Goal: Task Accomplishment & Management: Manage account settings

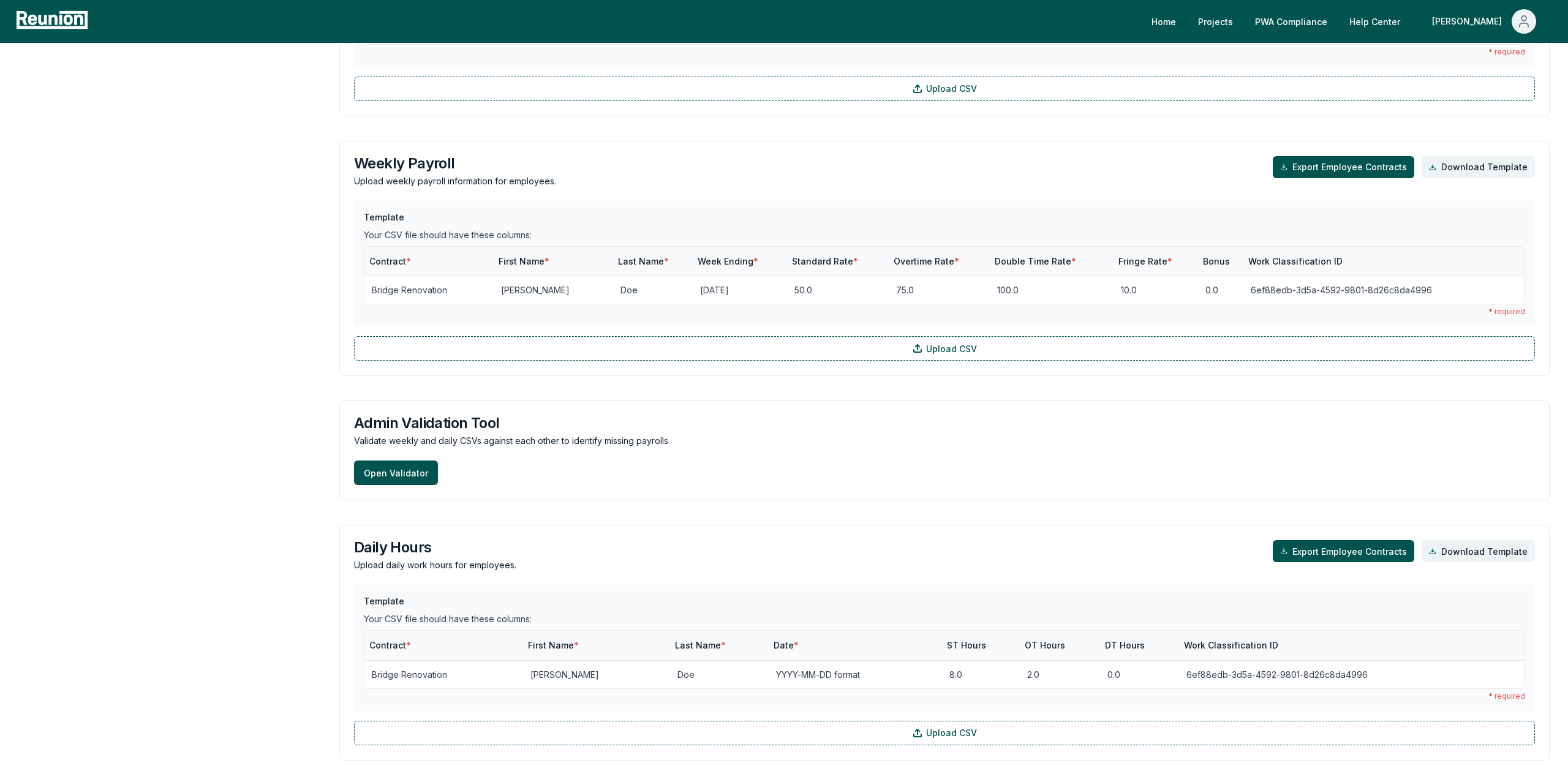
scroll to position [1204, 0]
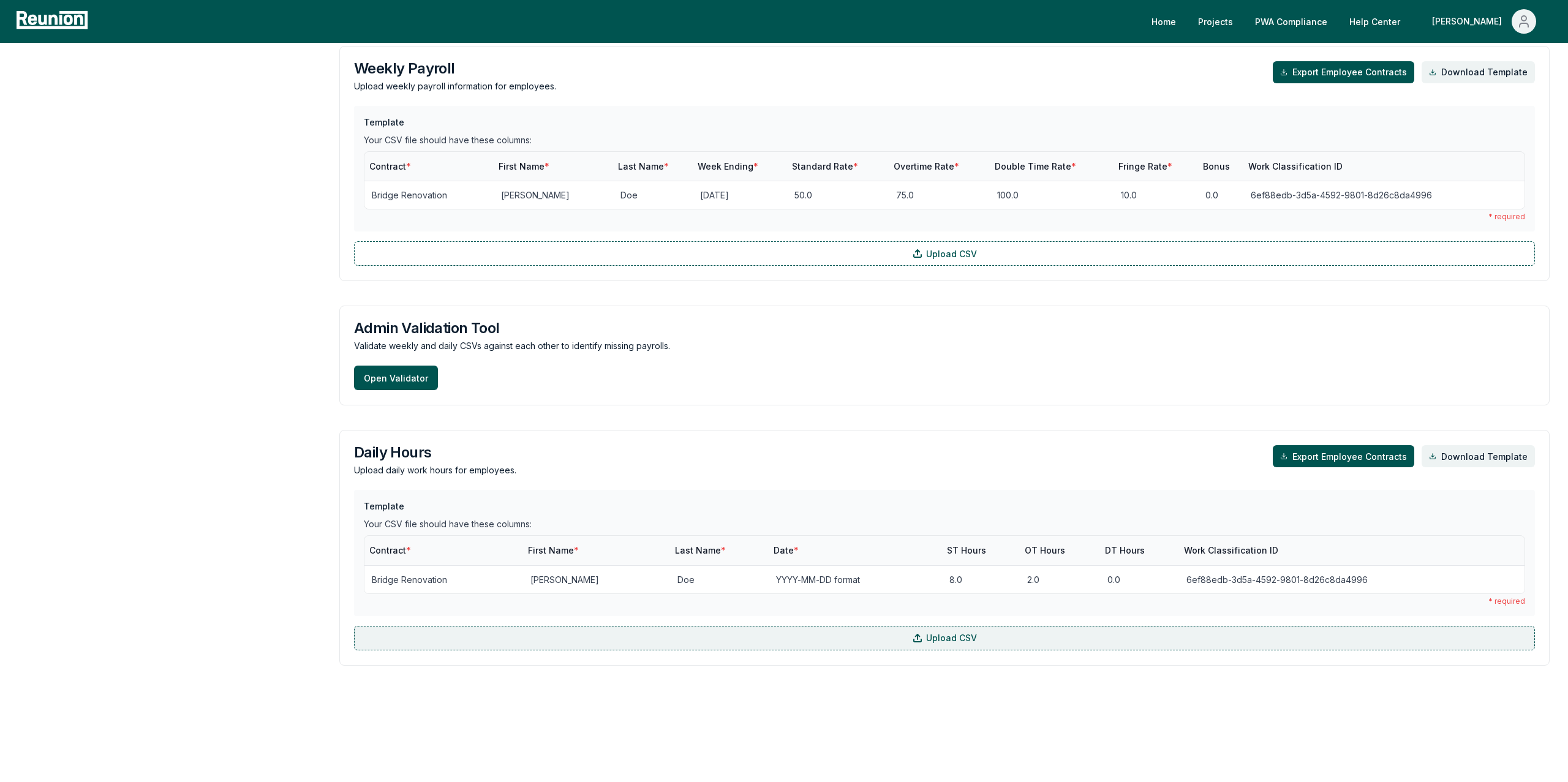
click at [562, 641] on label "Upload CSV" at bounding box center [944, 638] width 1181 height 24
click at [0, 0] on input "Upload CSV" at bounding box center [0, 0] width 0 height 0
click at [595, 645] on label "Upload CSV" at bounding box center [944, 638] width 1181 height 24
click at [0, 0] on input "Upload CSV" at bounding box center [0, 0] width 0 height 0
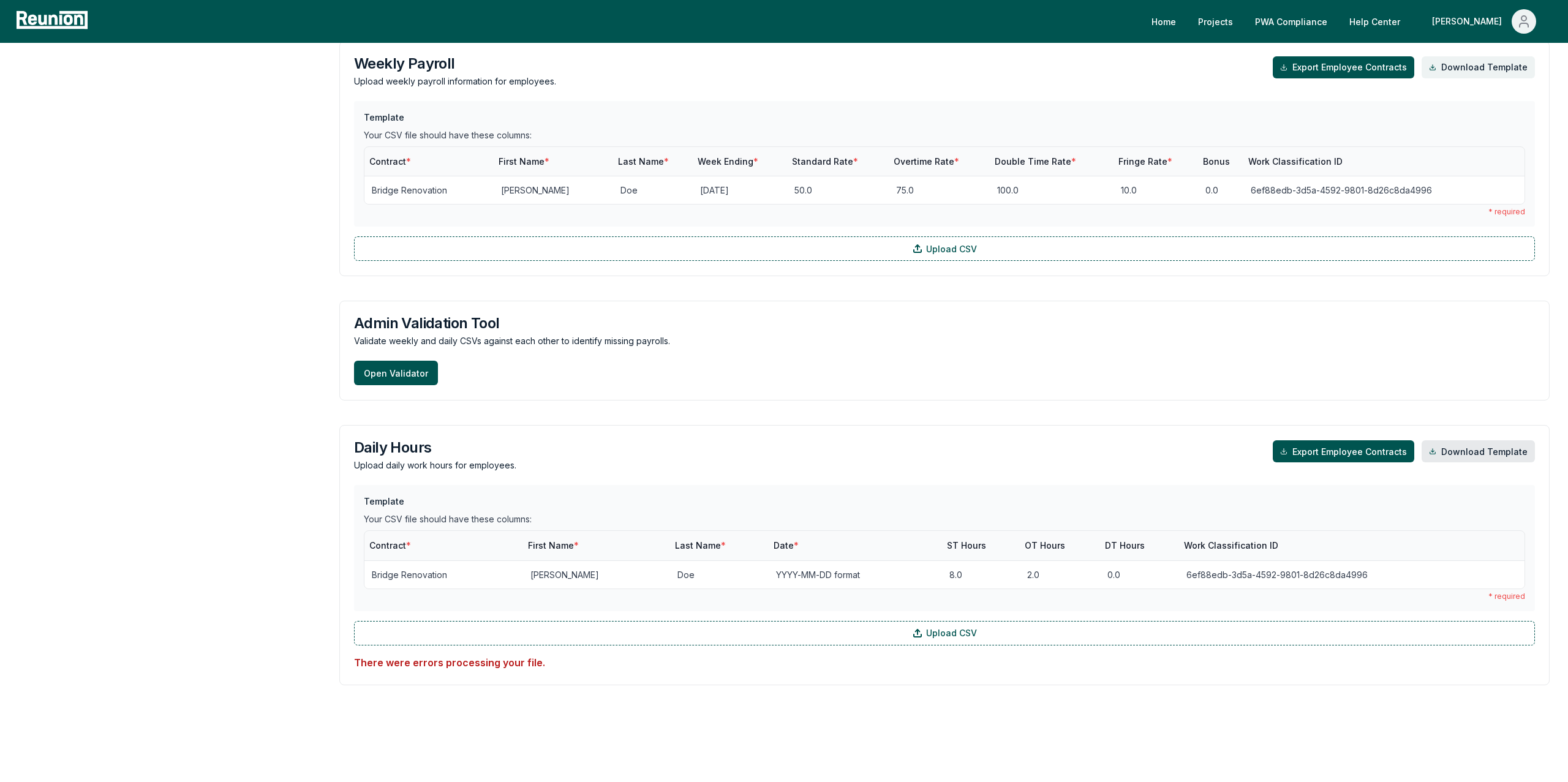
click at [1462, 459] on link "Download Template" at bounding box center [1478, 451] width 114 height 22
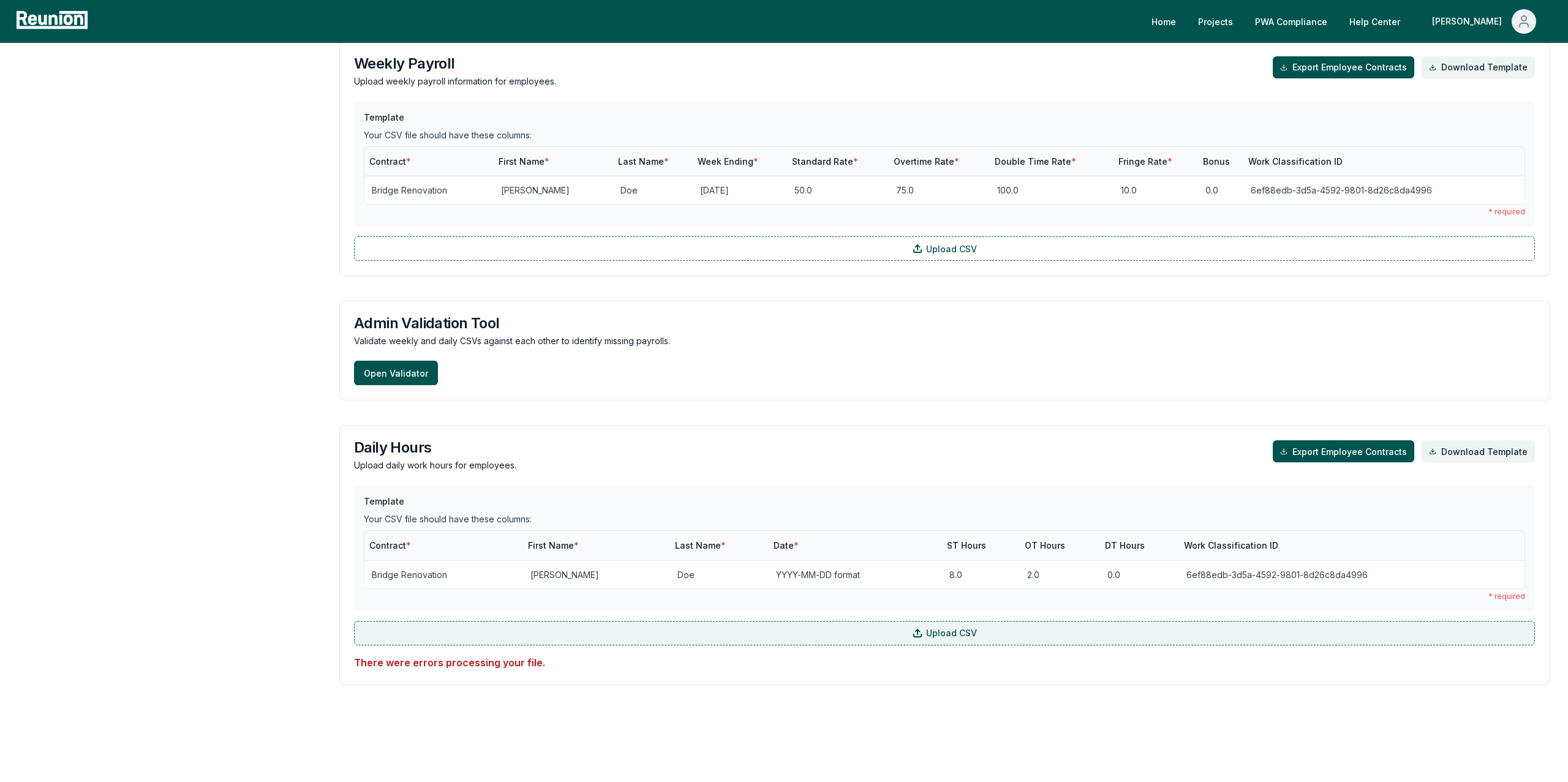
click at [601, 642] on label "Upload CSV" at bounding box center [944, 633] width 1181 height 24
click at [0, 0] on input "Upload CSV" at bounding box center [0, 0] width 0 height 0
click at [467, 626] on label "Upload CSV" at bounding box center [944, 633] width 1181 height 24
click at [0, 0] on input "Upload CSV" at bounding box center [0, 0] width 0 height 0
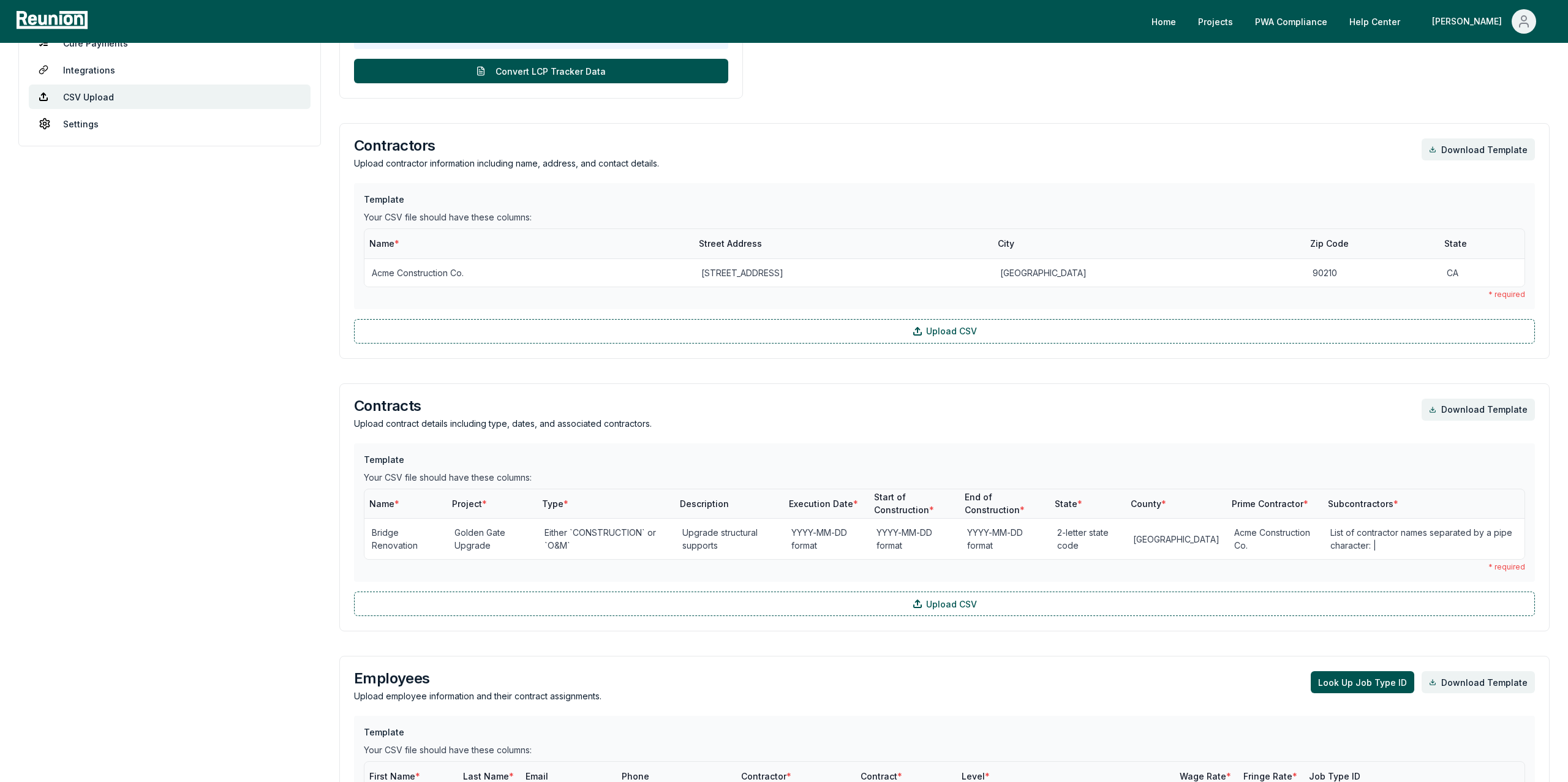
scroll to position [0, 0]
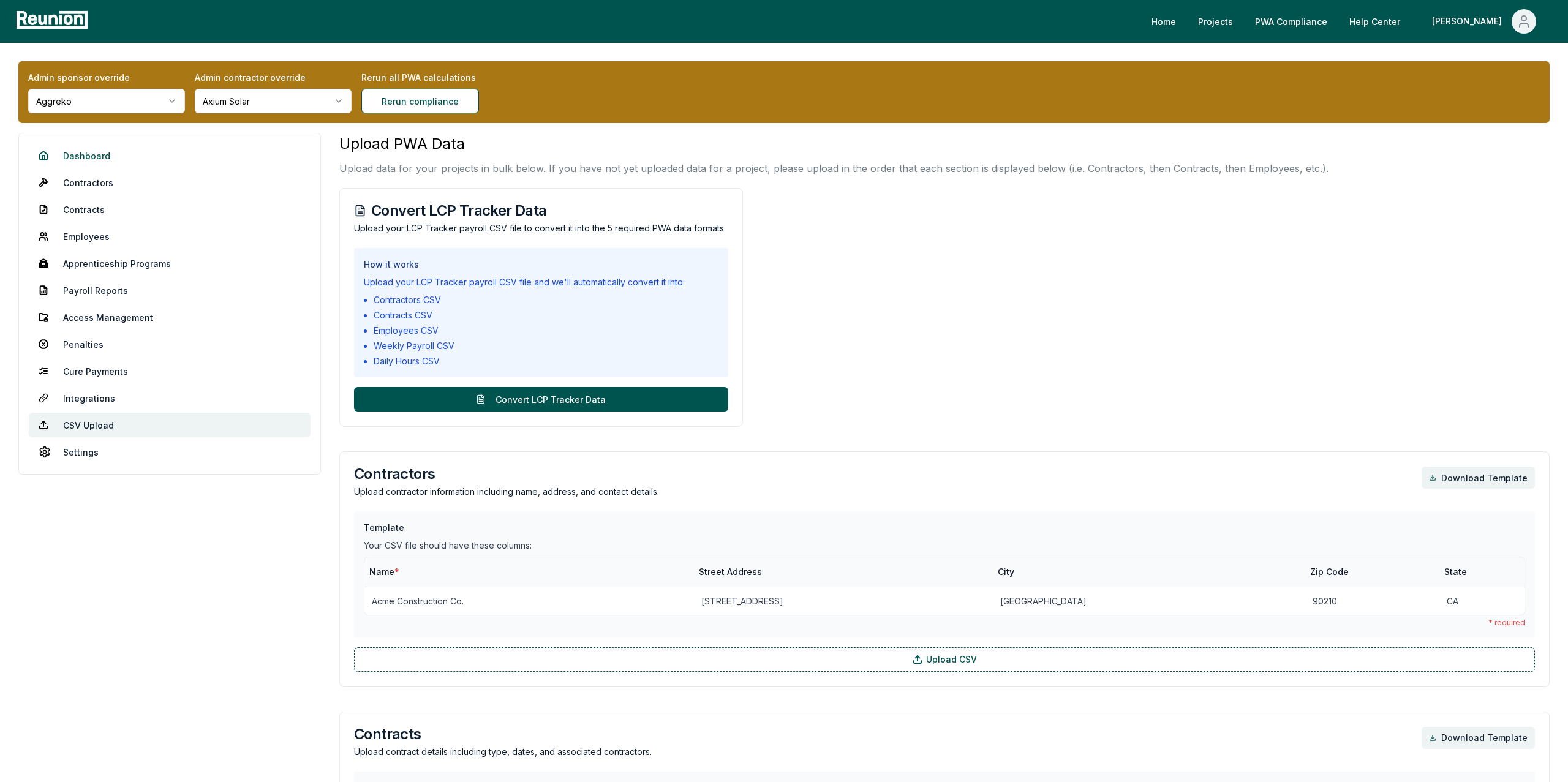
click at [84, 158] on link "Dashboard" at bounding box center [170, 155] width 282 height 24
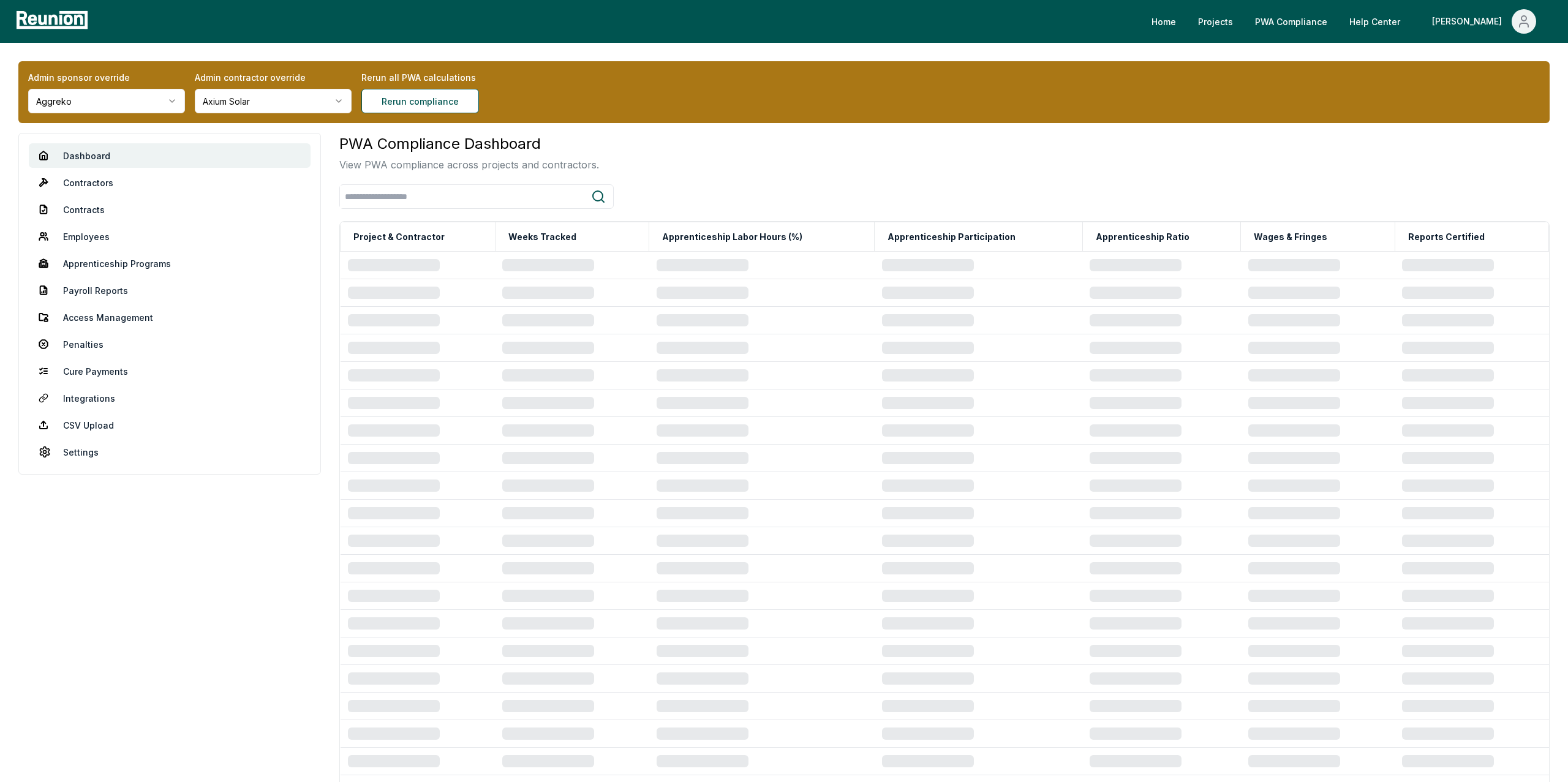
click at [286, 119] on div "Admin sponsor override Aggreko Admin contractor override Axium Solar Rerun all …" at bounding box center [784, 92] width 1531 height 62
click at [241, 115] on div "Admin sponsor override Aggreko Admin contractor override Axium Solar Rerun all …" at bounding box center [784, 92] width 1531 height 62
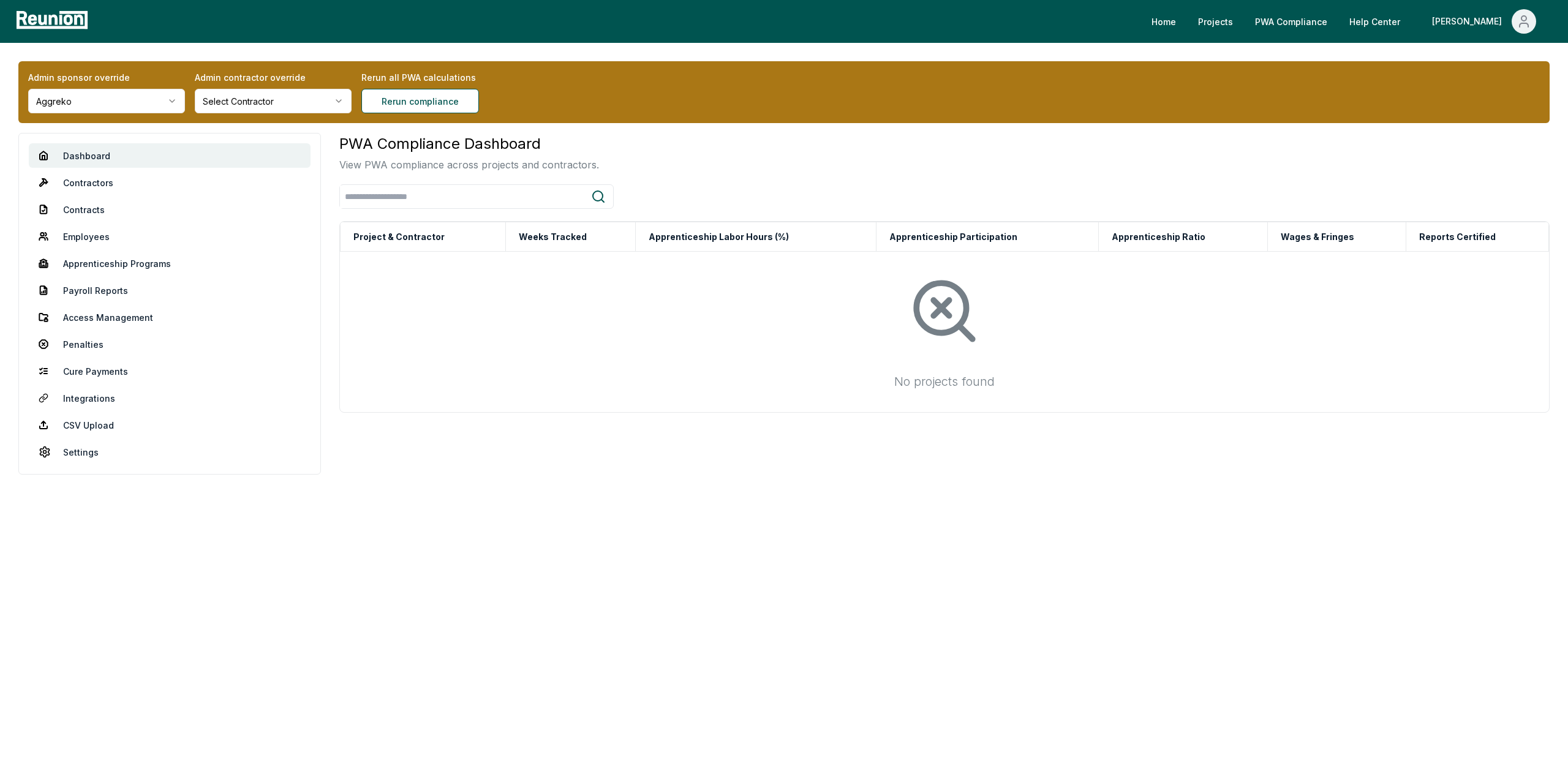
click at [92, 100] on html "Please visit us on your desktop We're working on making our marketplace mobile-…" at bounding box center [784, 391] width 1568 height 782
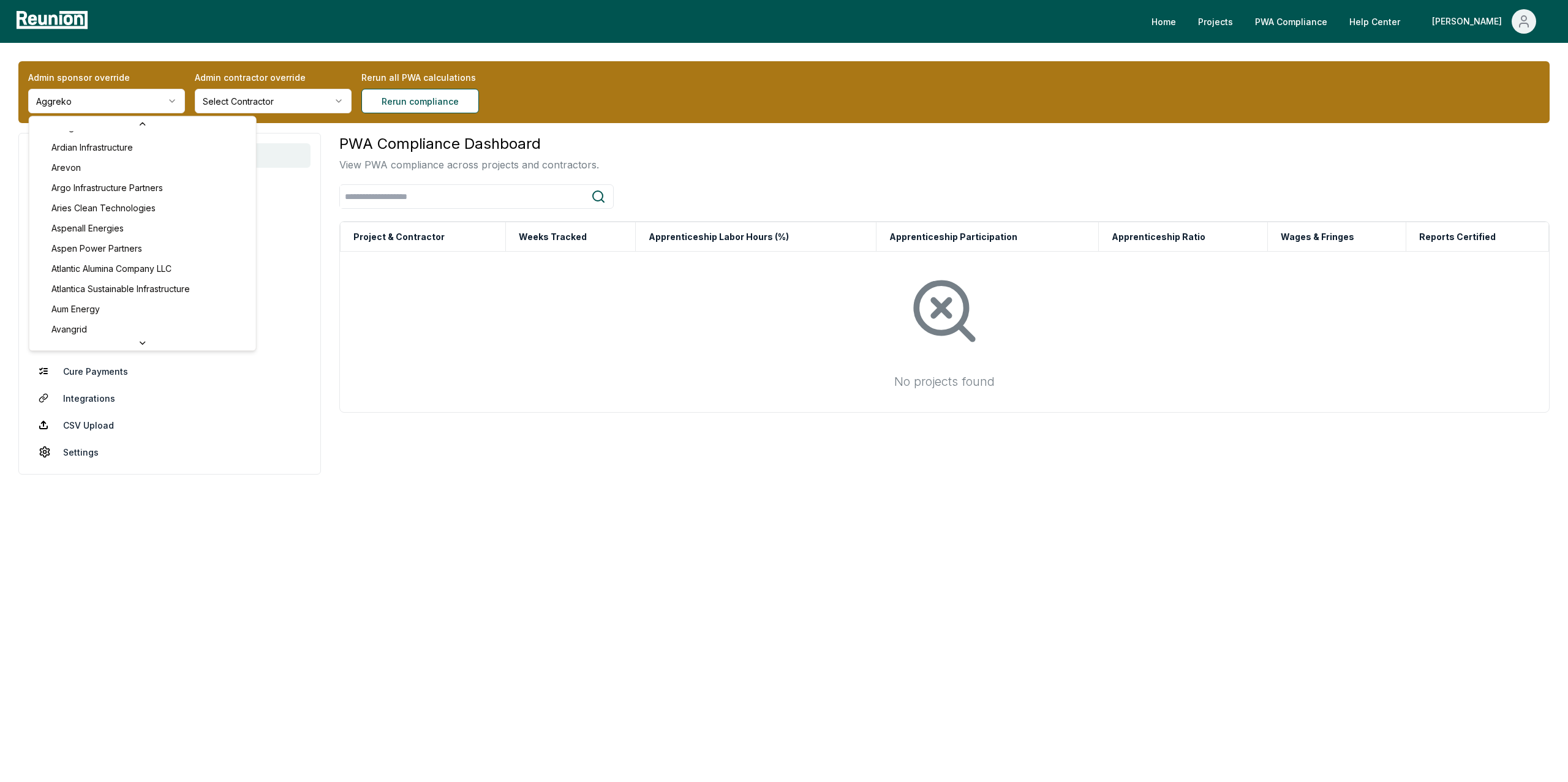
scroll to position [456, 0]
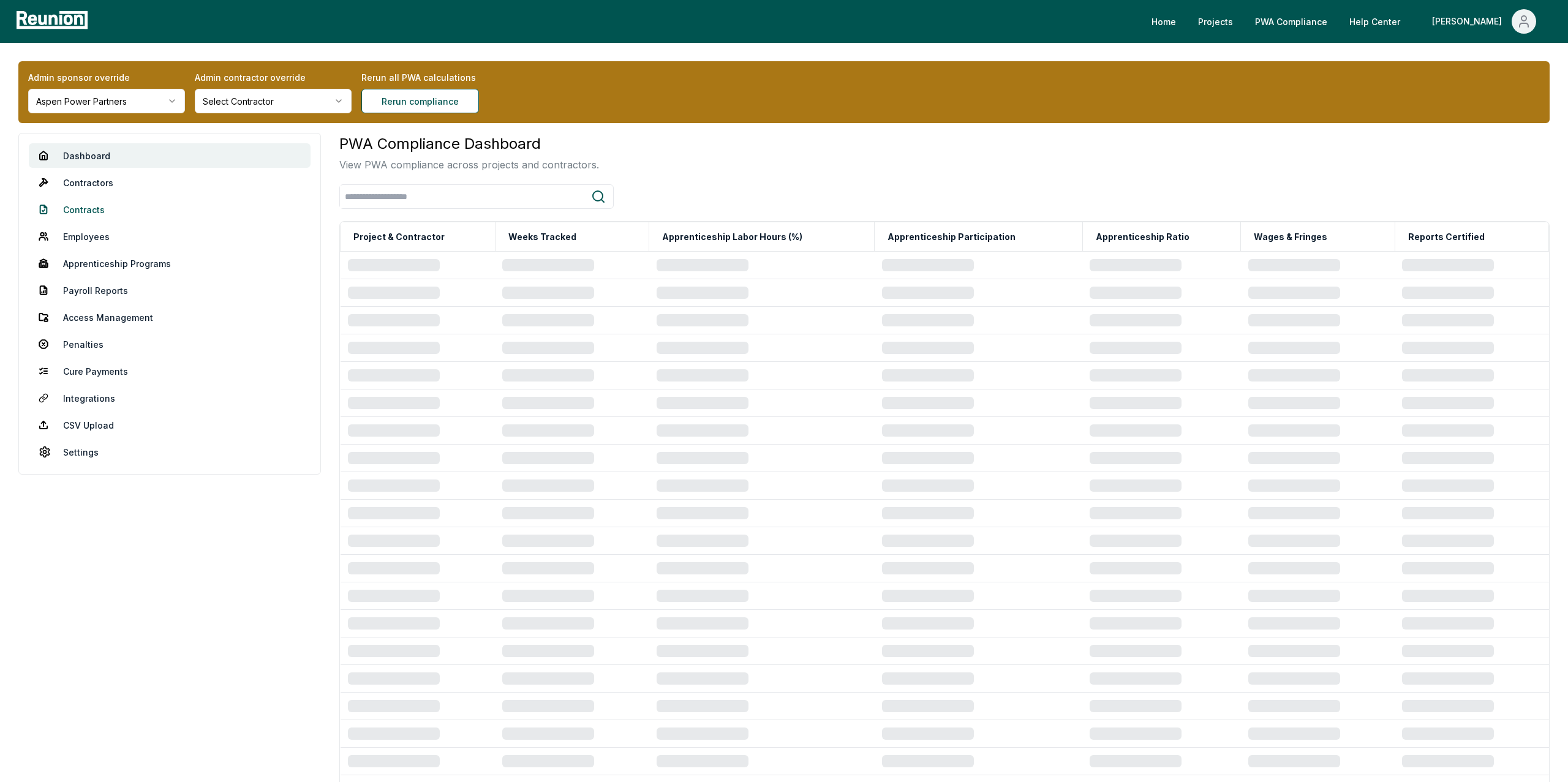
click at [84, 209] on link "Contracts" at bounding box center [170, 209] width 282 height 24
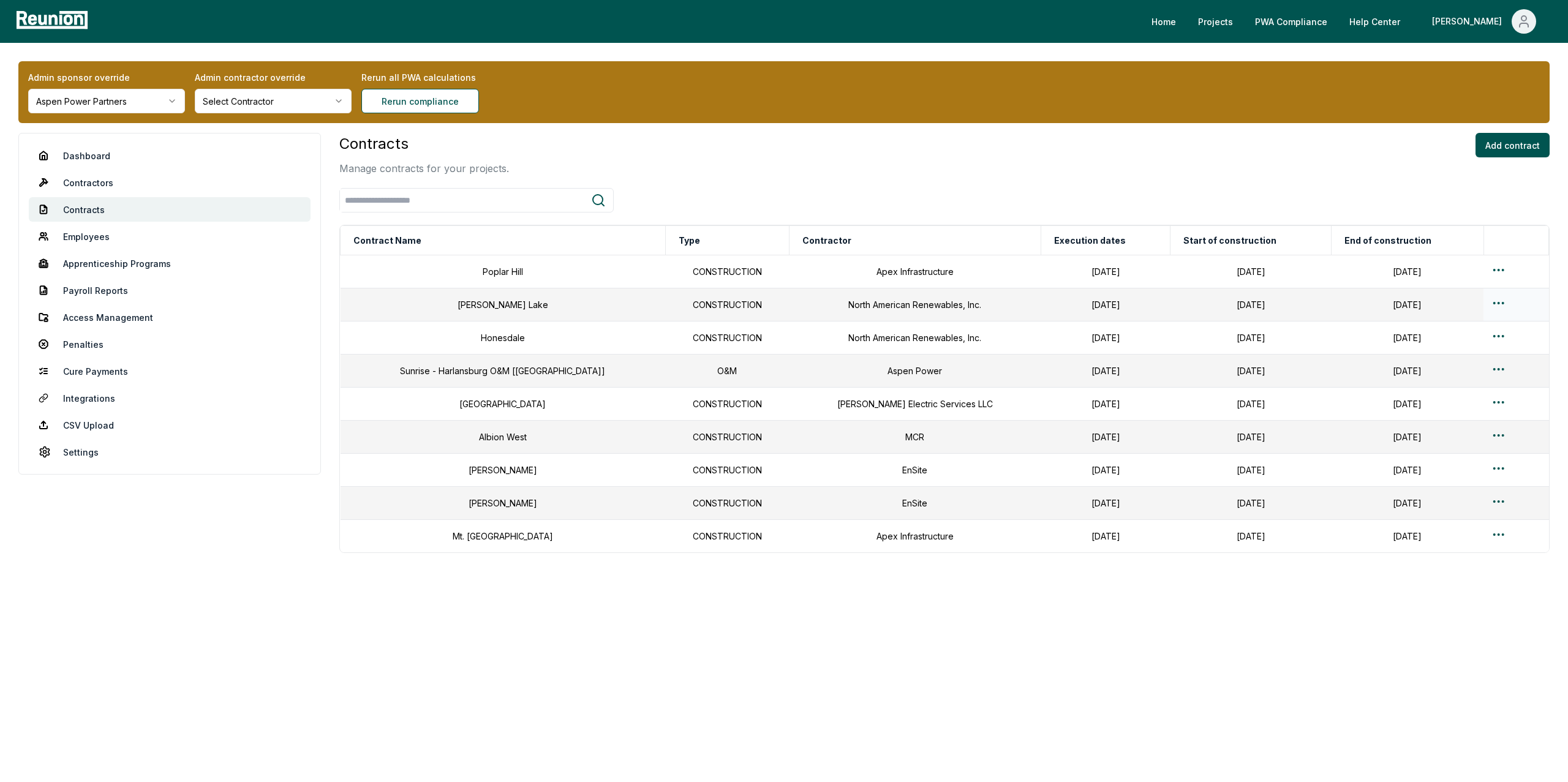
click at [1488, 311] on html "Please visit us on your desktop We're working on making our marketplace mobile-…" at bounding box center [784, 391] width 1568 height 782
click at [1452, 350] on div "Edit" at bounding box center [1490, 353] width 116 height 20
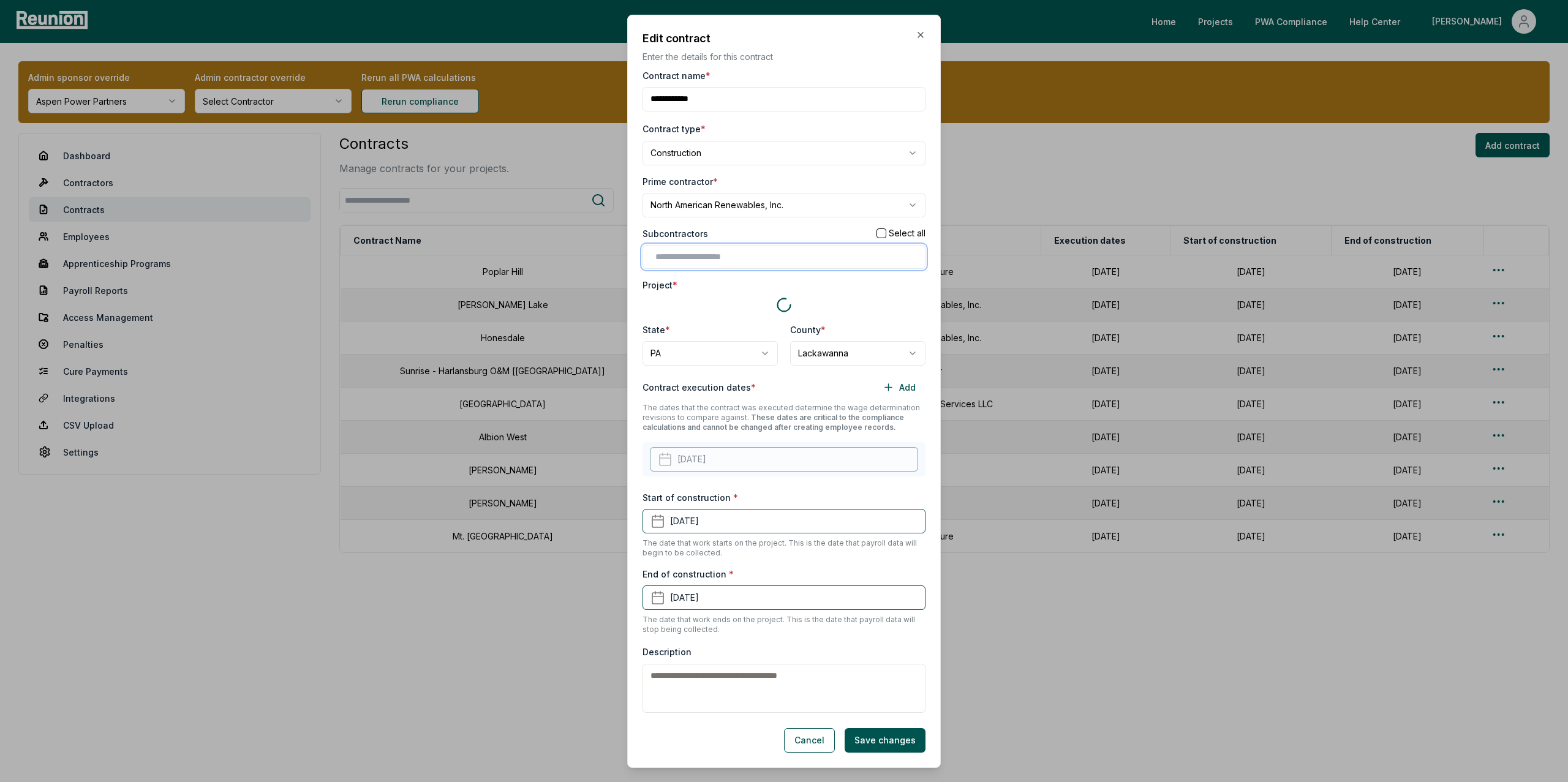
click at [723, 253] on input "text" at bounding box center [786, 257] width 262 height 13
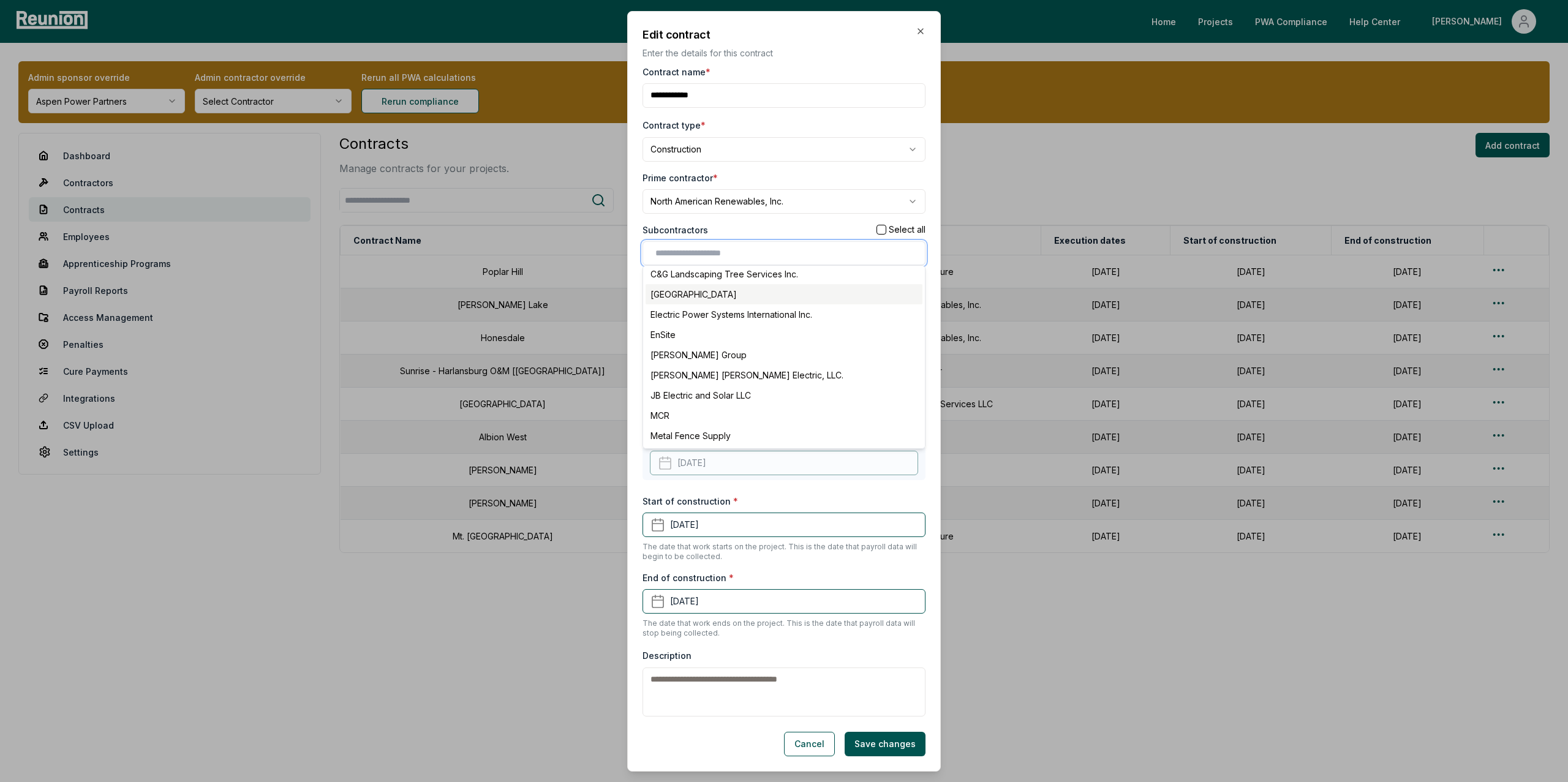
scroll to position [55, 0]
click at [701, 359] on div "Hewitt Young Electric, LLC." at bounding box center [784, 365] width 277 height 20
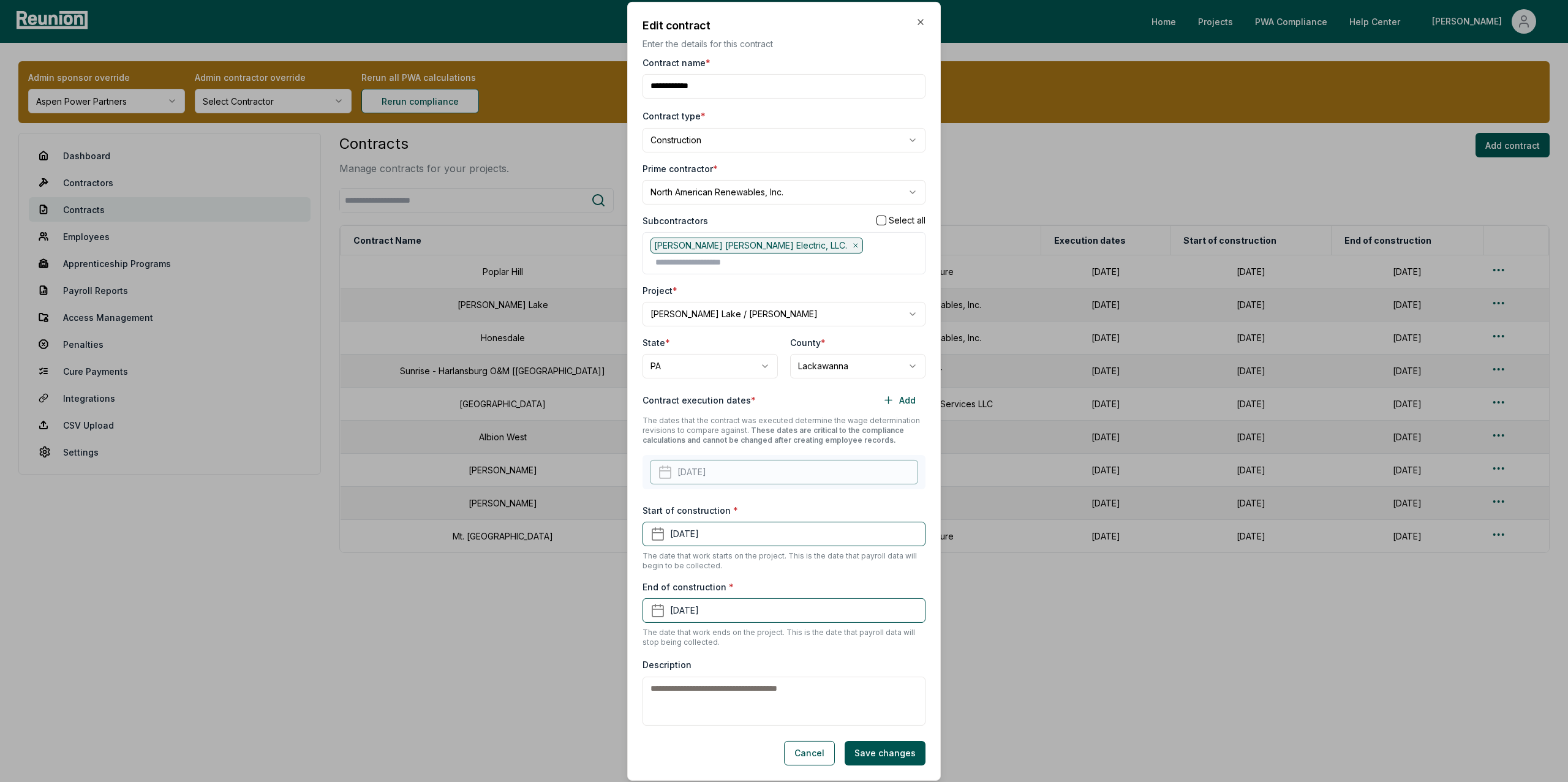
click at [744, 225] on div "Subcontractors Select all" at bounding box center [784, 220] width 283 height 13
click at [882, 748] on button "Save changes" at bounding box center [885, 753] width 81 height 24
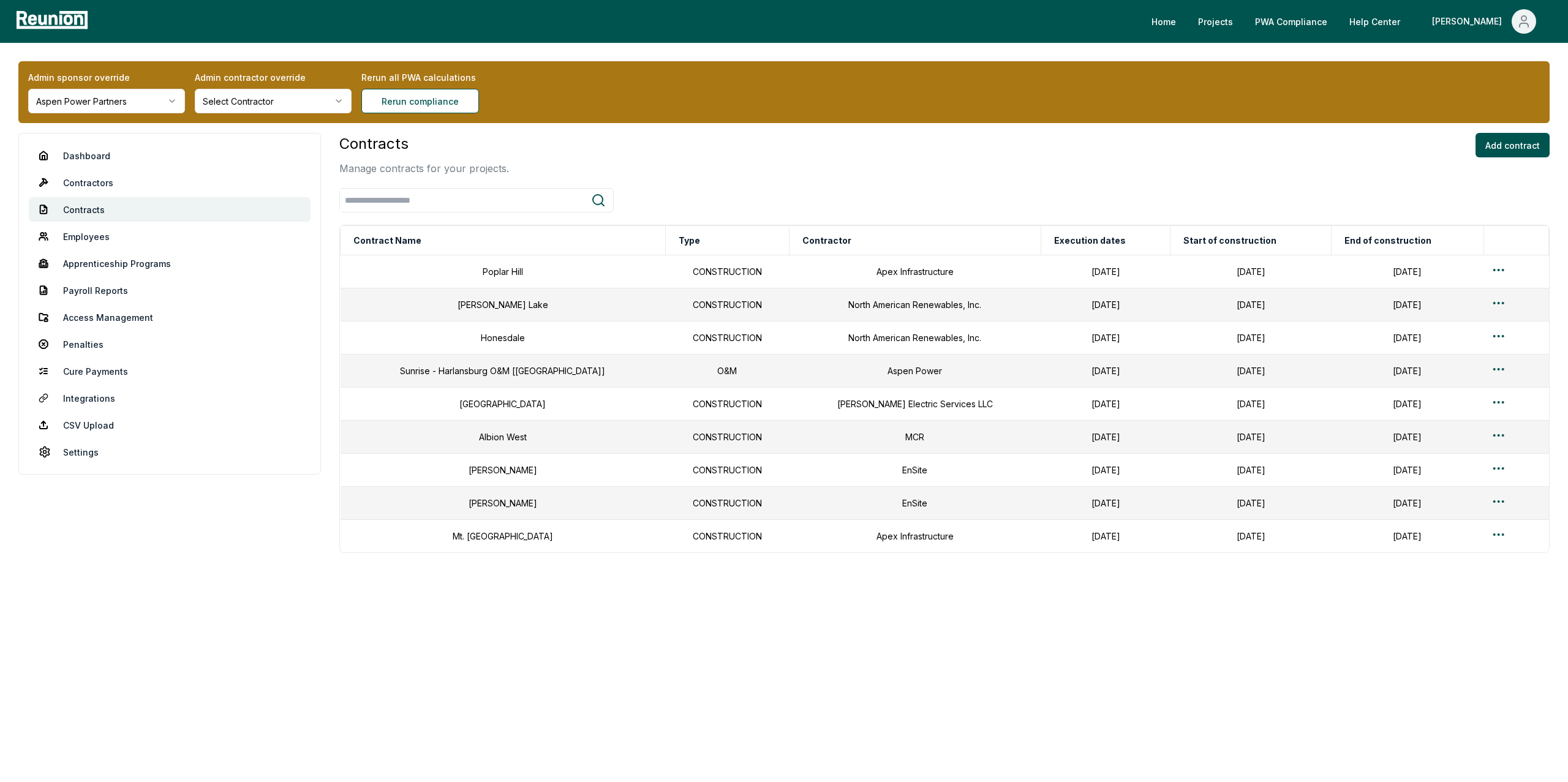
click at [75, 108] on html "Please visit us on your desktop We're working on making our marketplace mobile-…" at bounding box center [784, 391] width 1568 height 782
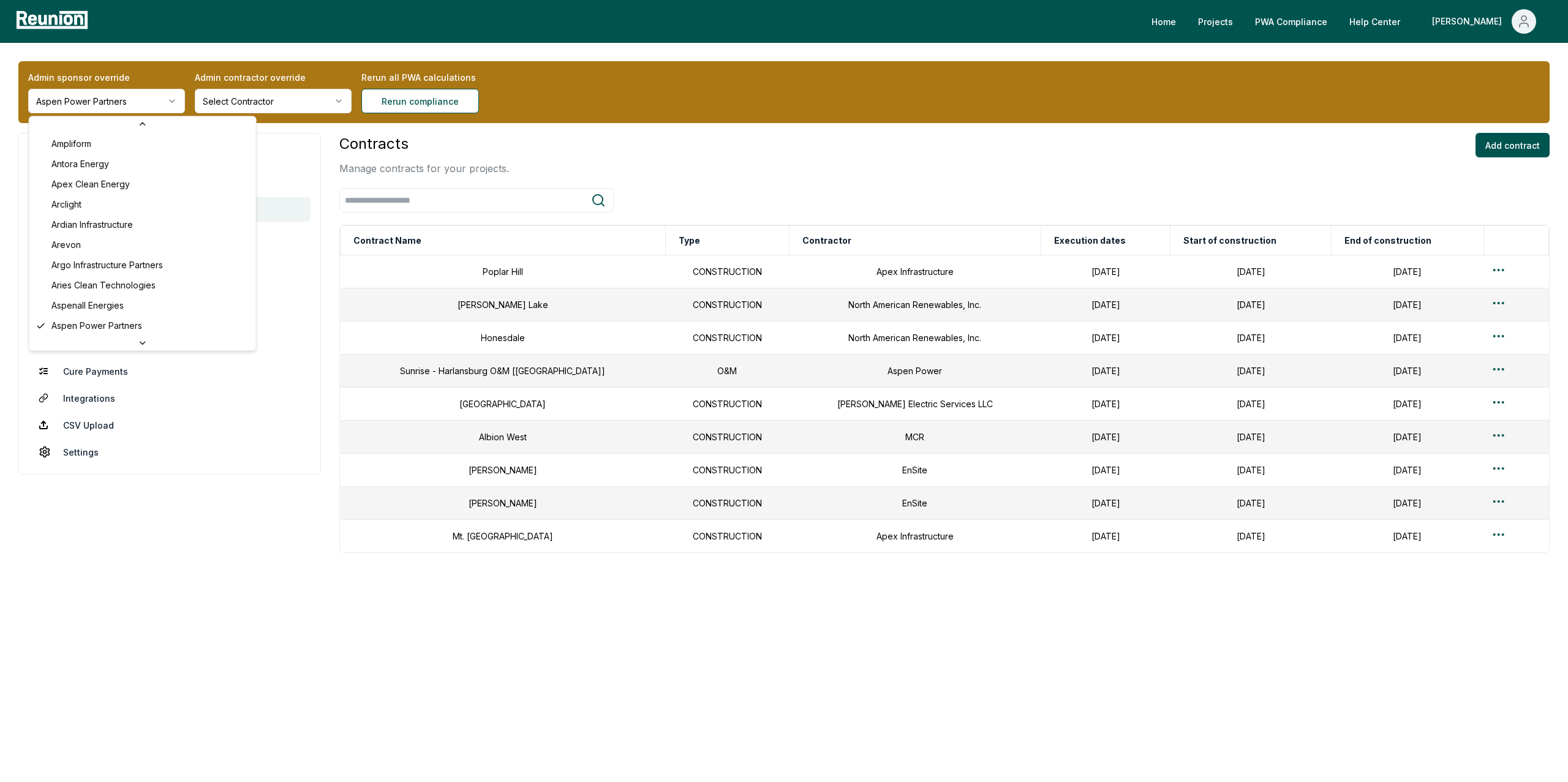
scroll to position [0, 0]
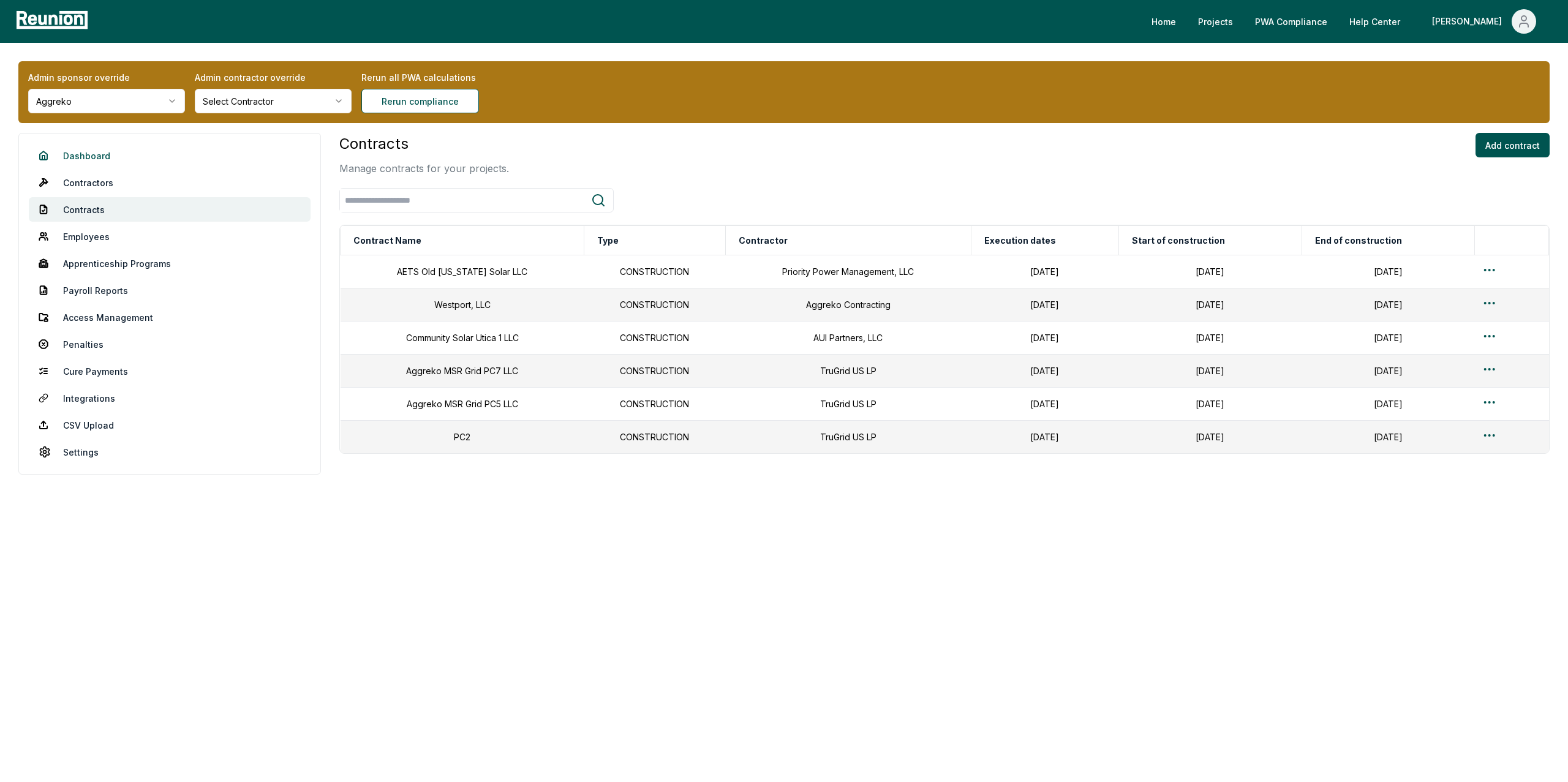
click at [73, 156] on link "Dashboard" at bounding box center [170, 155] width 282 height 24
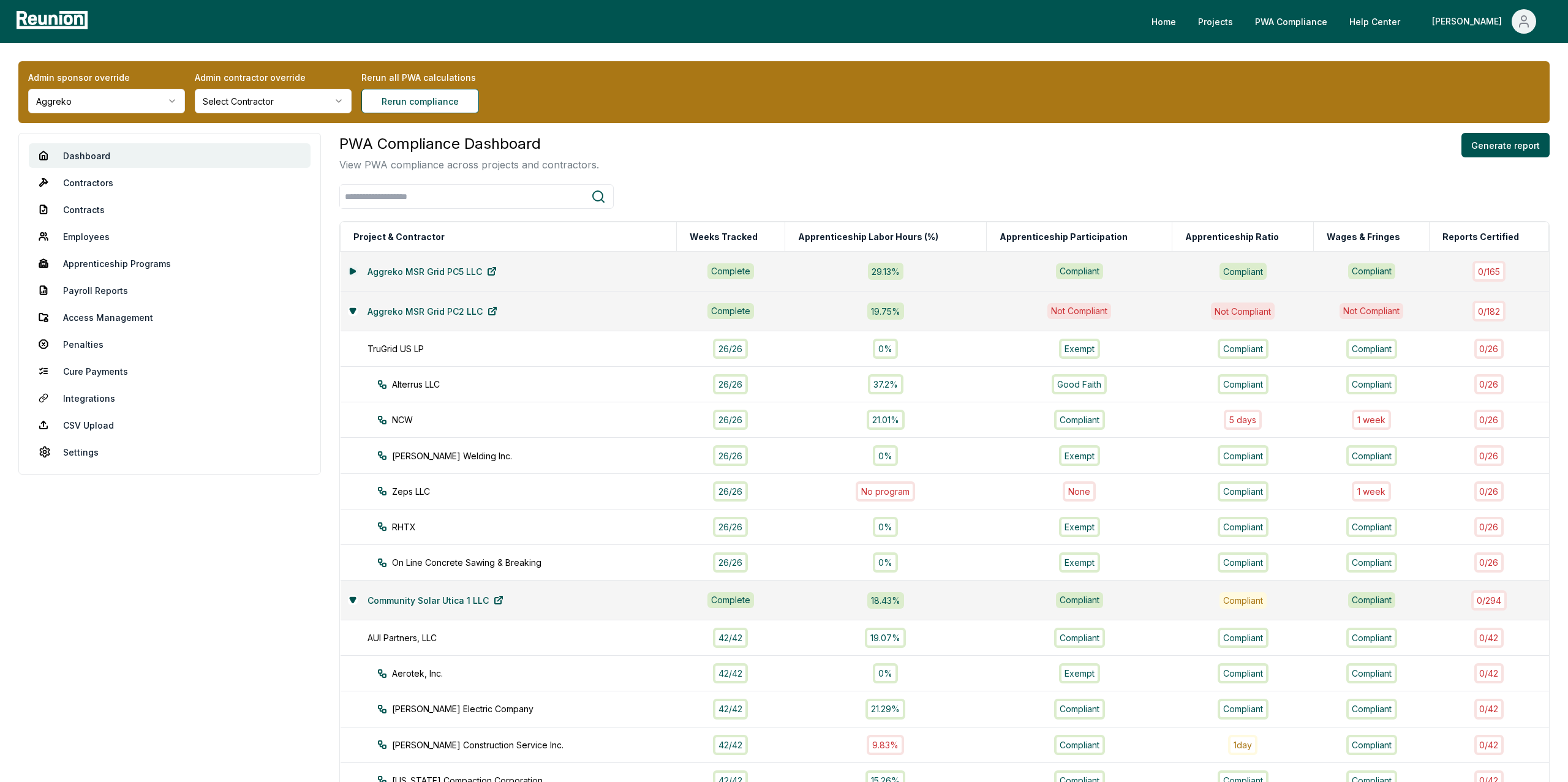
click at [356, 269] on icon at bounding box center [352, 271] width 7 height 7
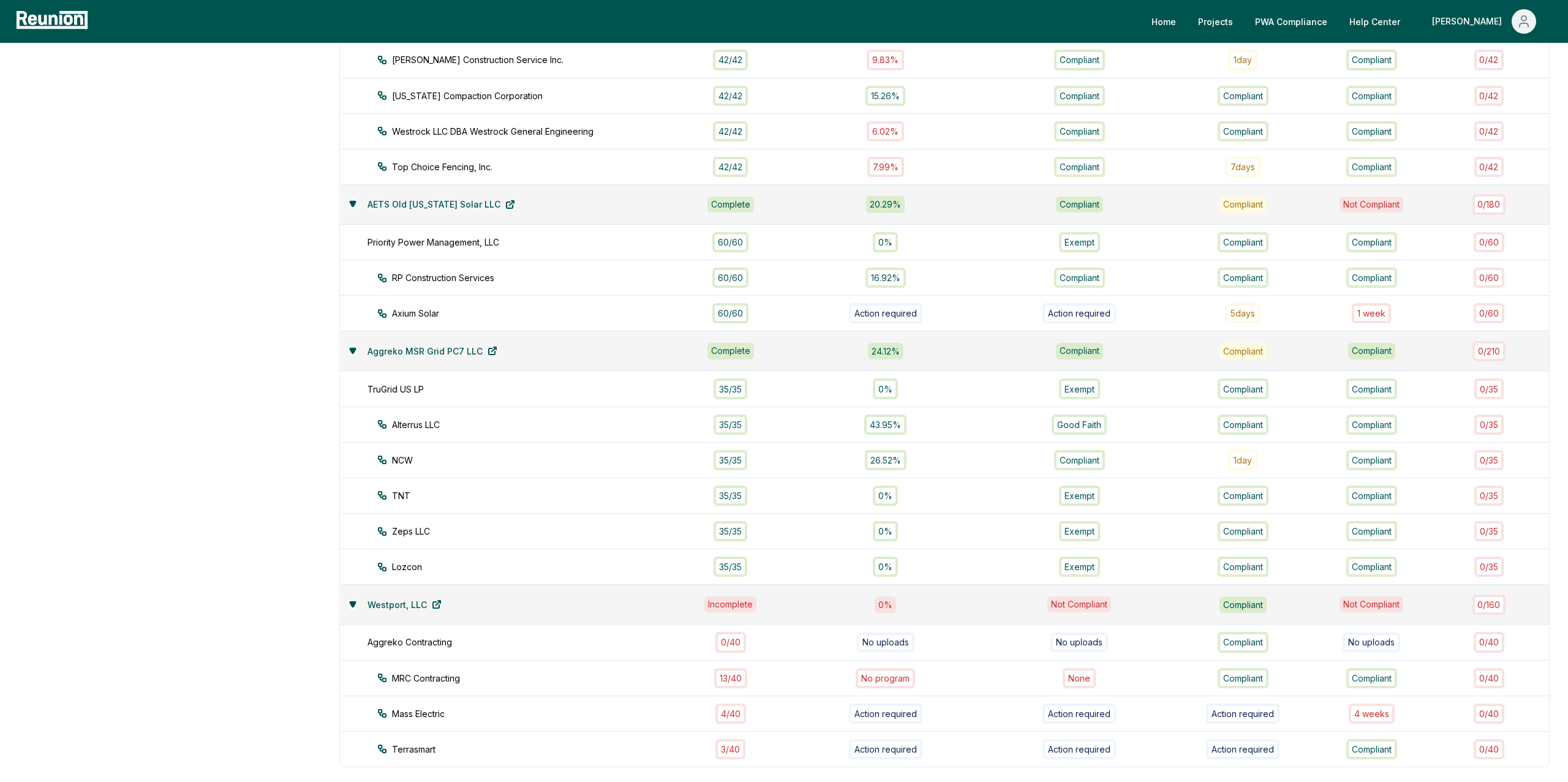
scroll to position [870, 0]
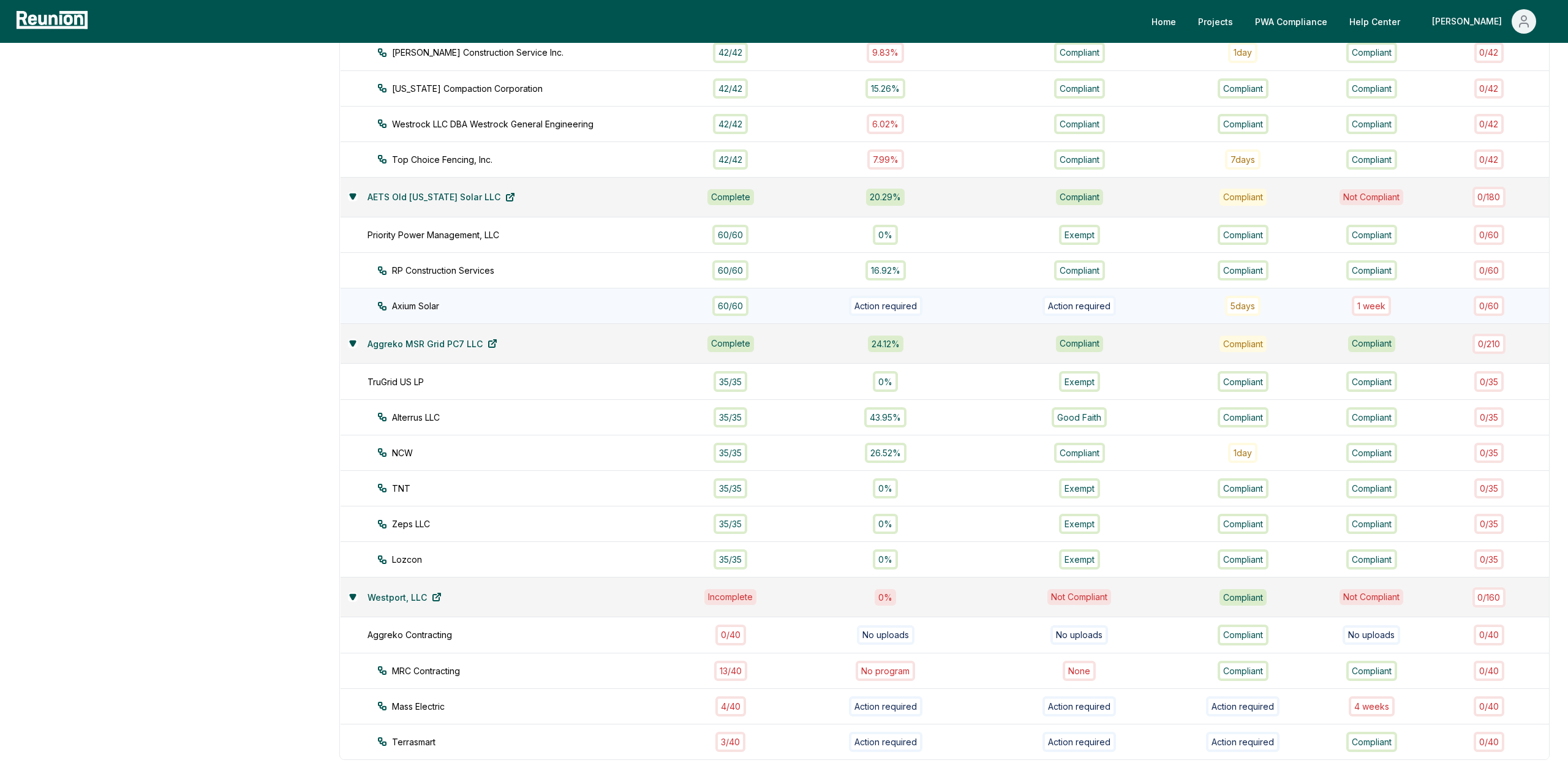
click at [1371, 311] on div "1 week" at bounding box center [1371, 306] width 39 height 20
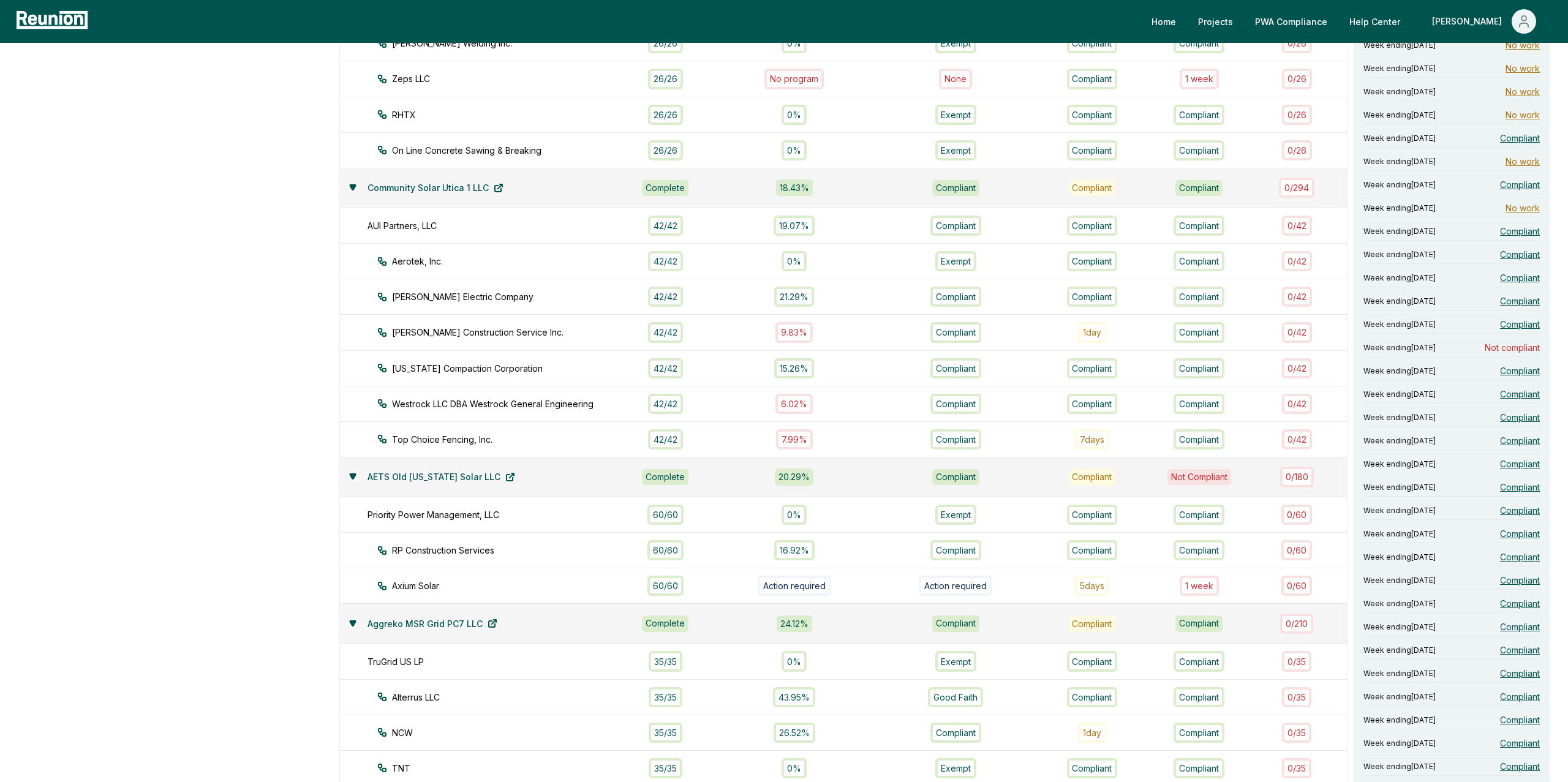
scroll to position [587, 0]
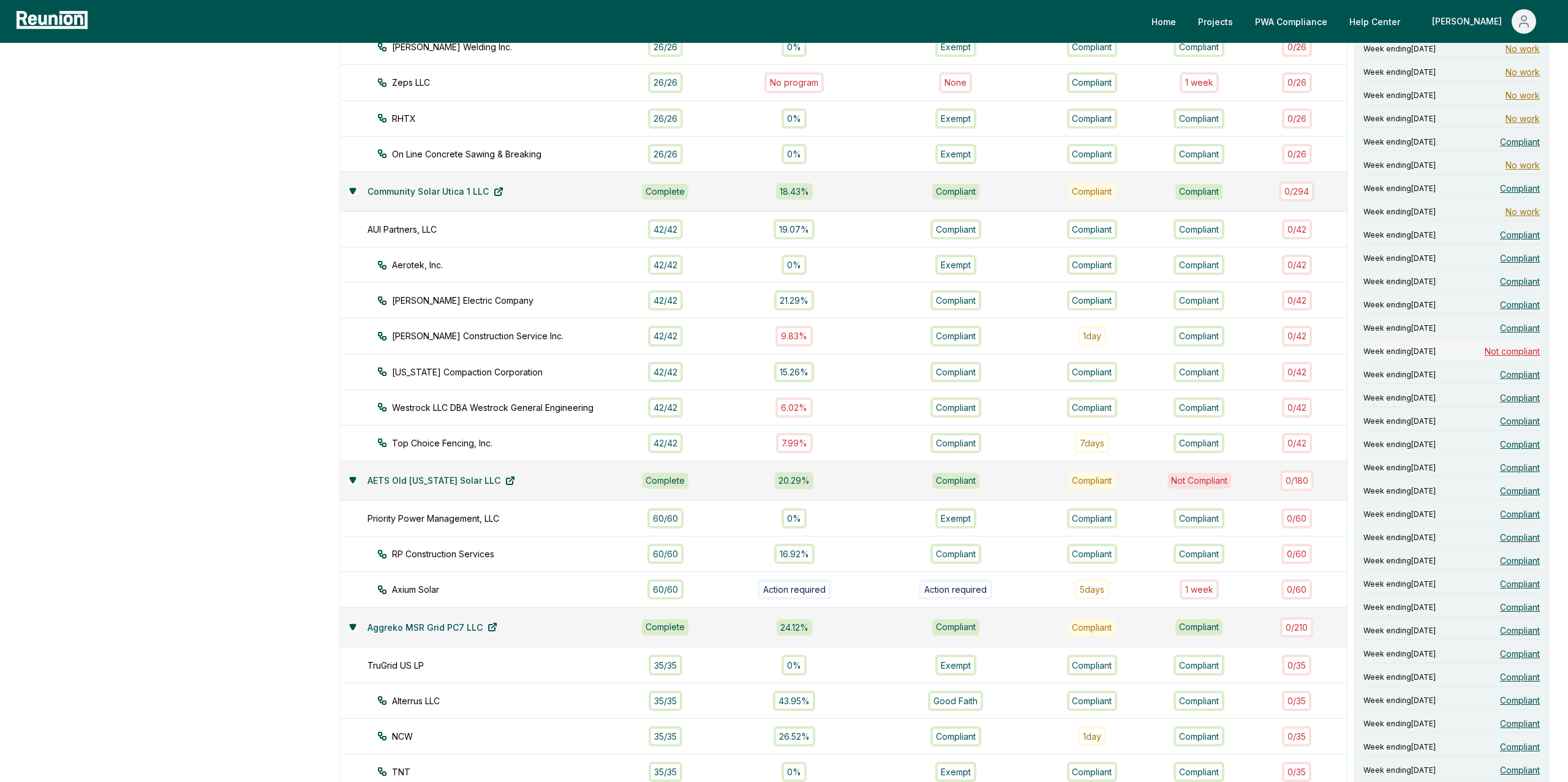
click at [1515, 345] on span "Not compliant" at bounding box center [1513, 351] width 55 height 13
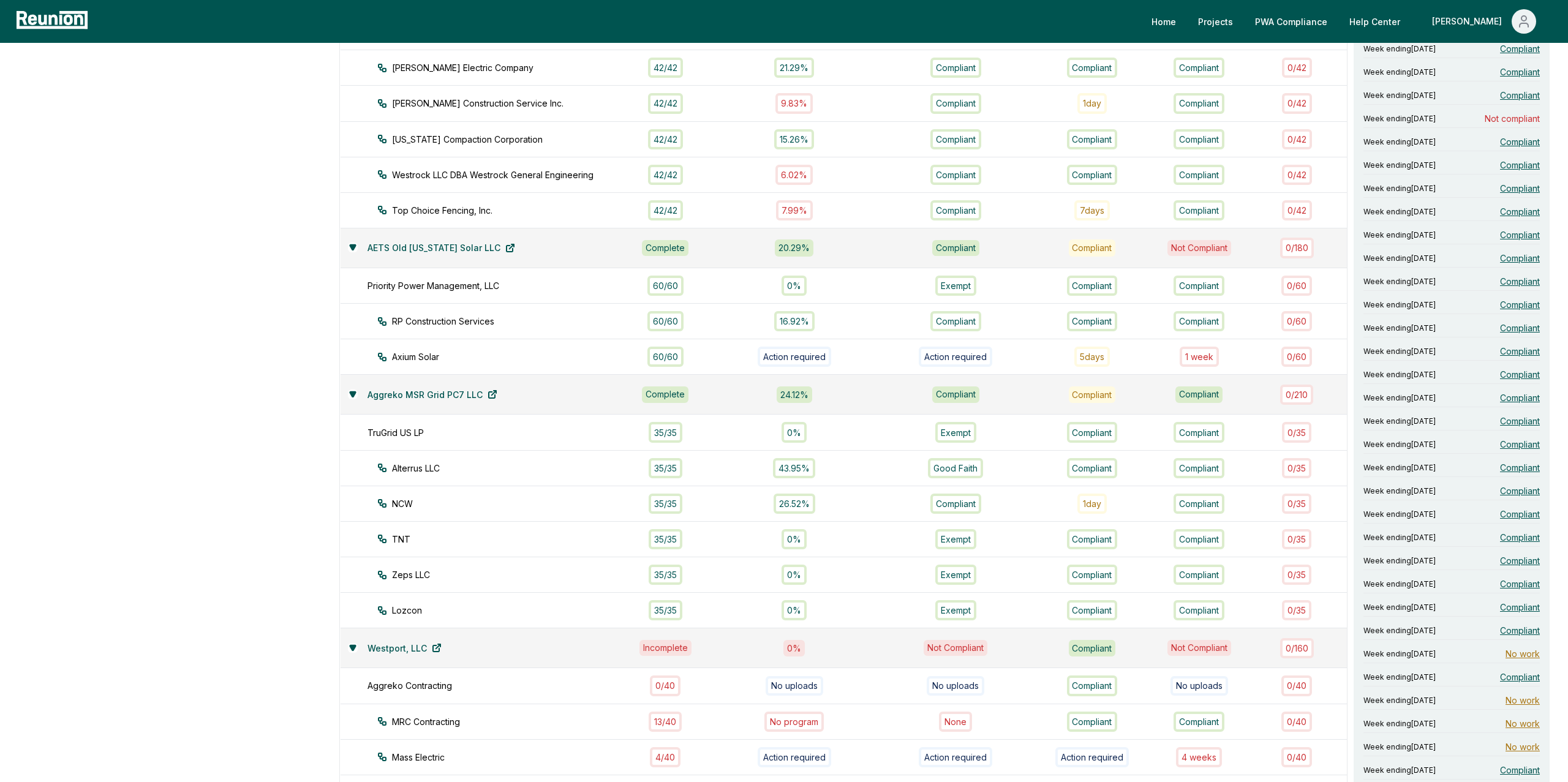
scroll to position [831, 0]
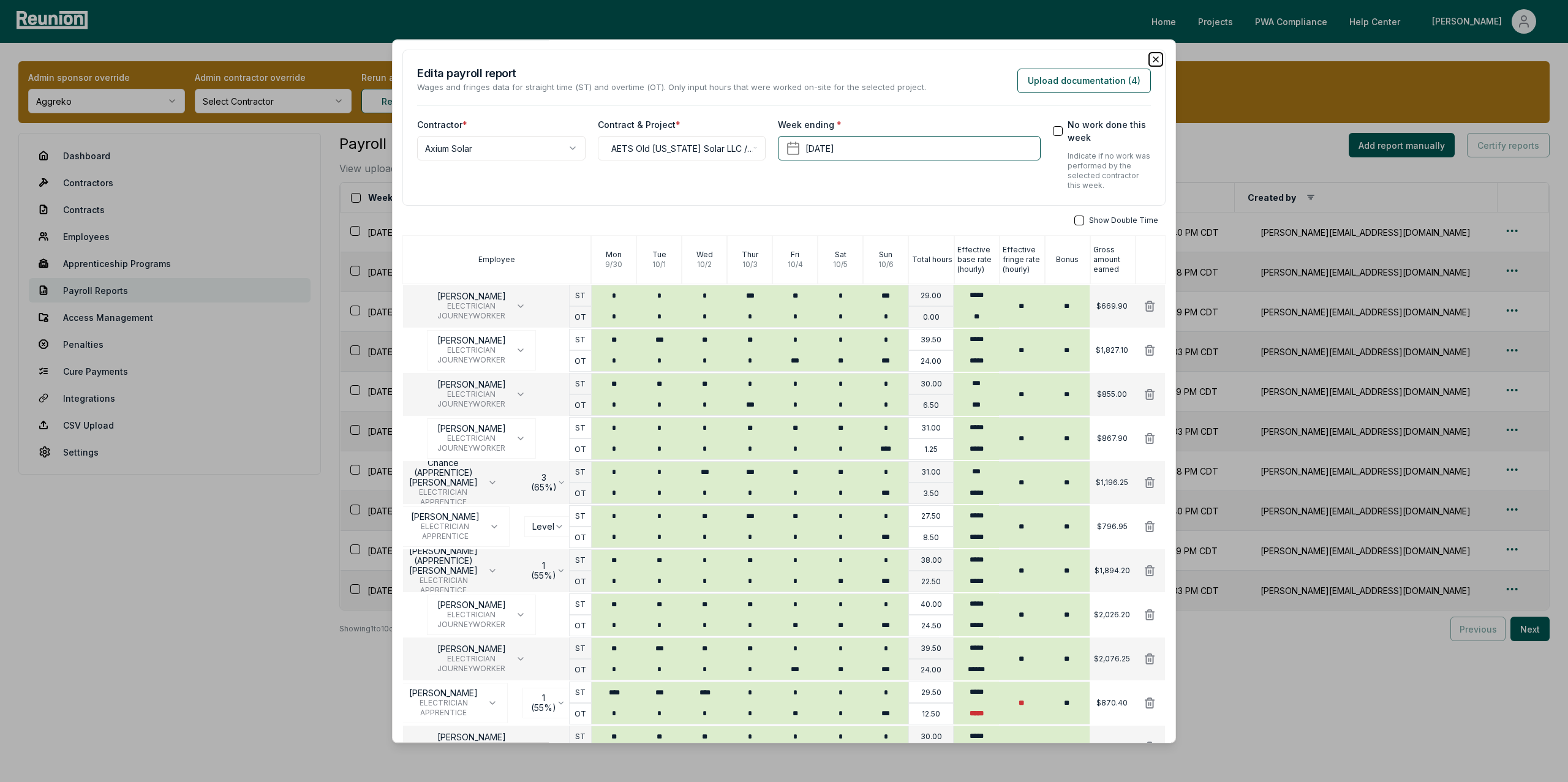
click at [1156, 62] on icon "button" at bounding box center [1156, 59] width 10 height 10
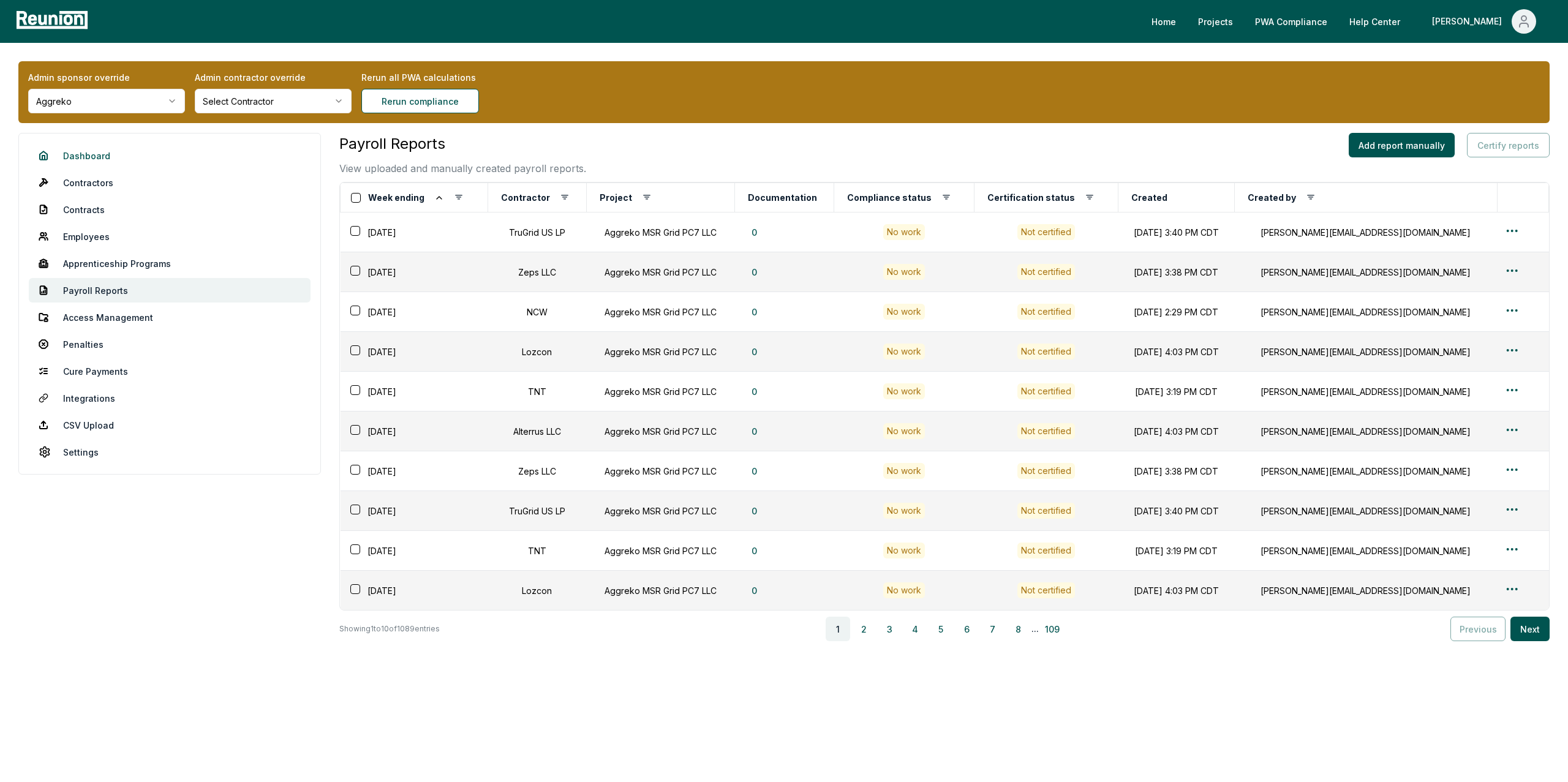
click at [102, 162] on link "Dashboard" at bounding box center [170, 155] width 282 height 24
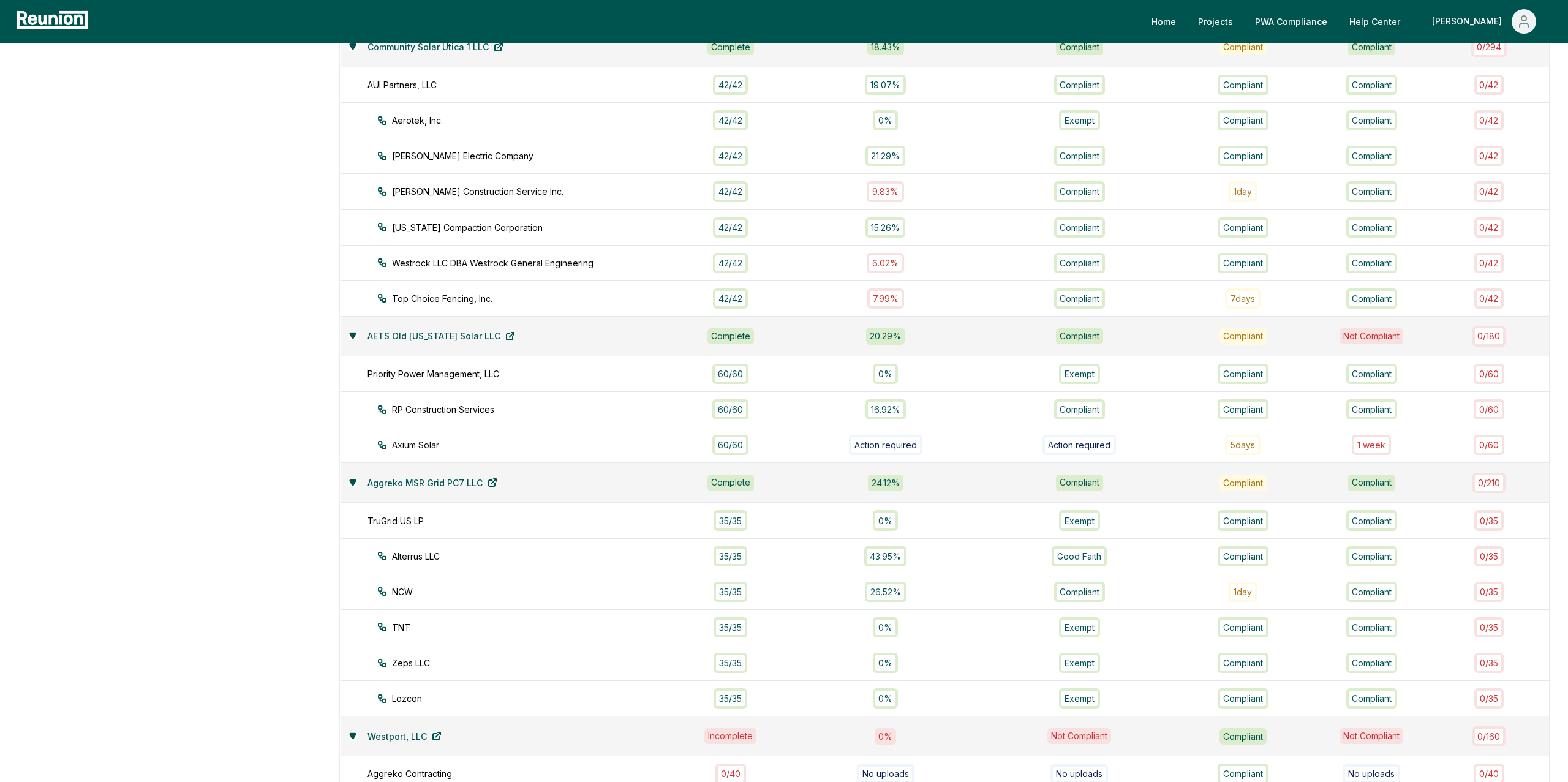
scroll to position [738, 0]
